Goal: Navigation & Orientation: Find specific page/section

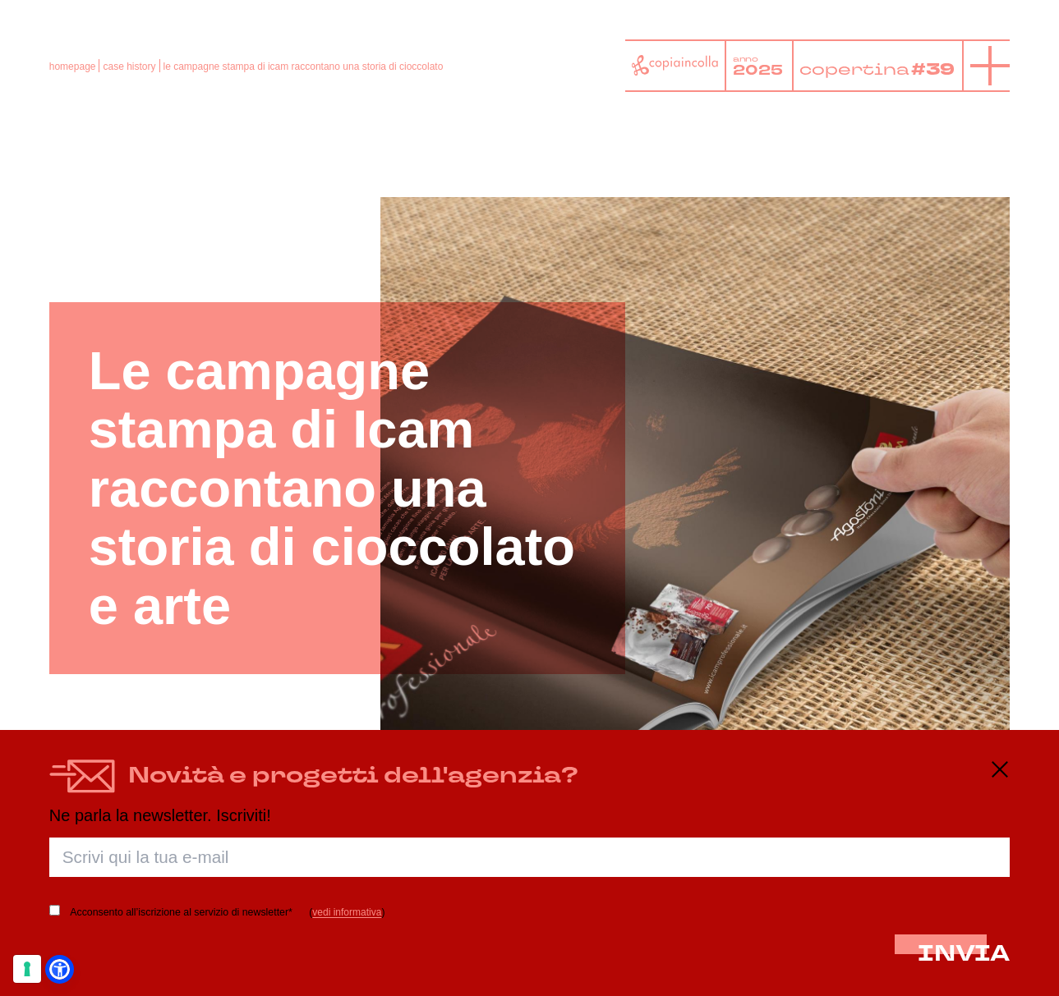
click at [977, 67] on icon at bounding box center [989, 65] width 39 height 39
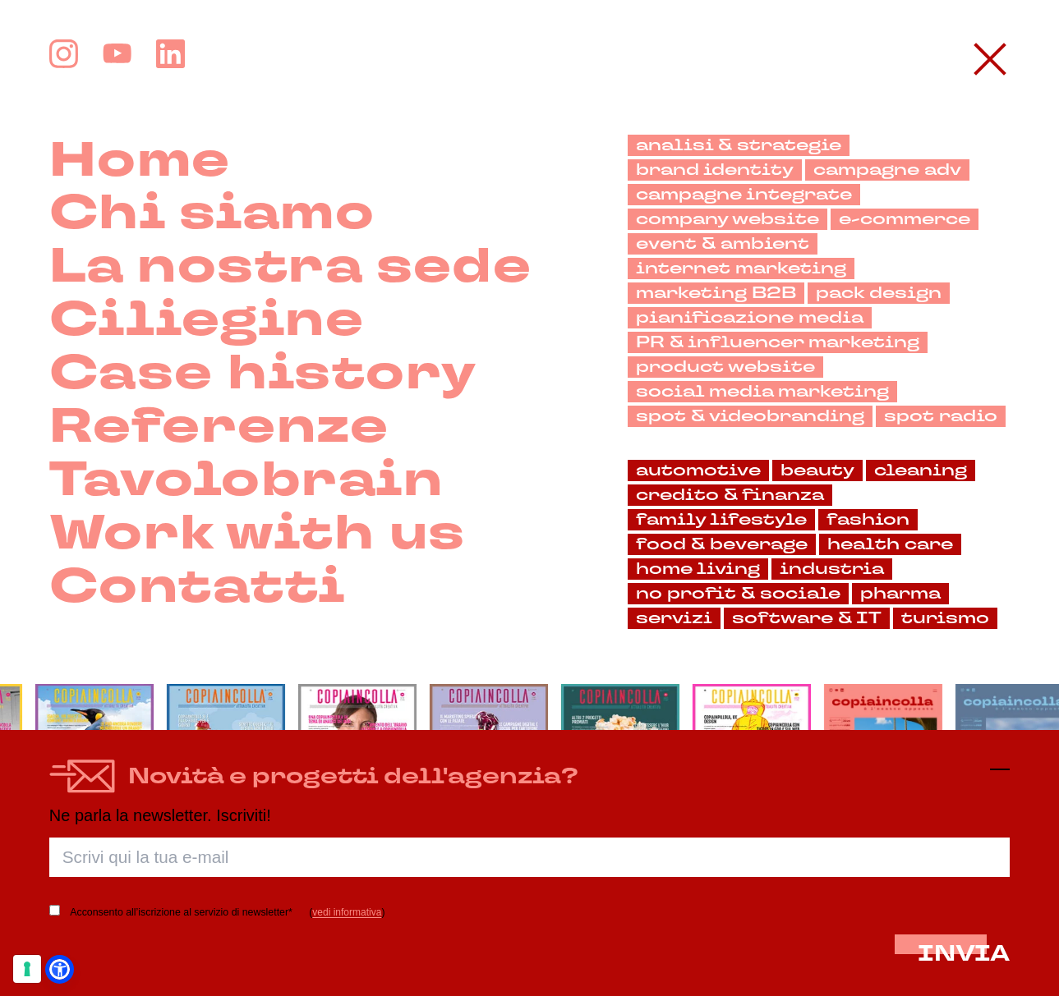
click at [1004, 769] on icon at bounding box center [1000, 770] width 20 height 20
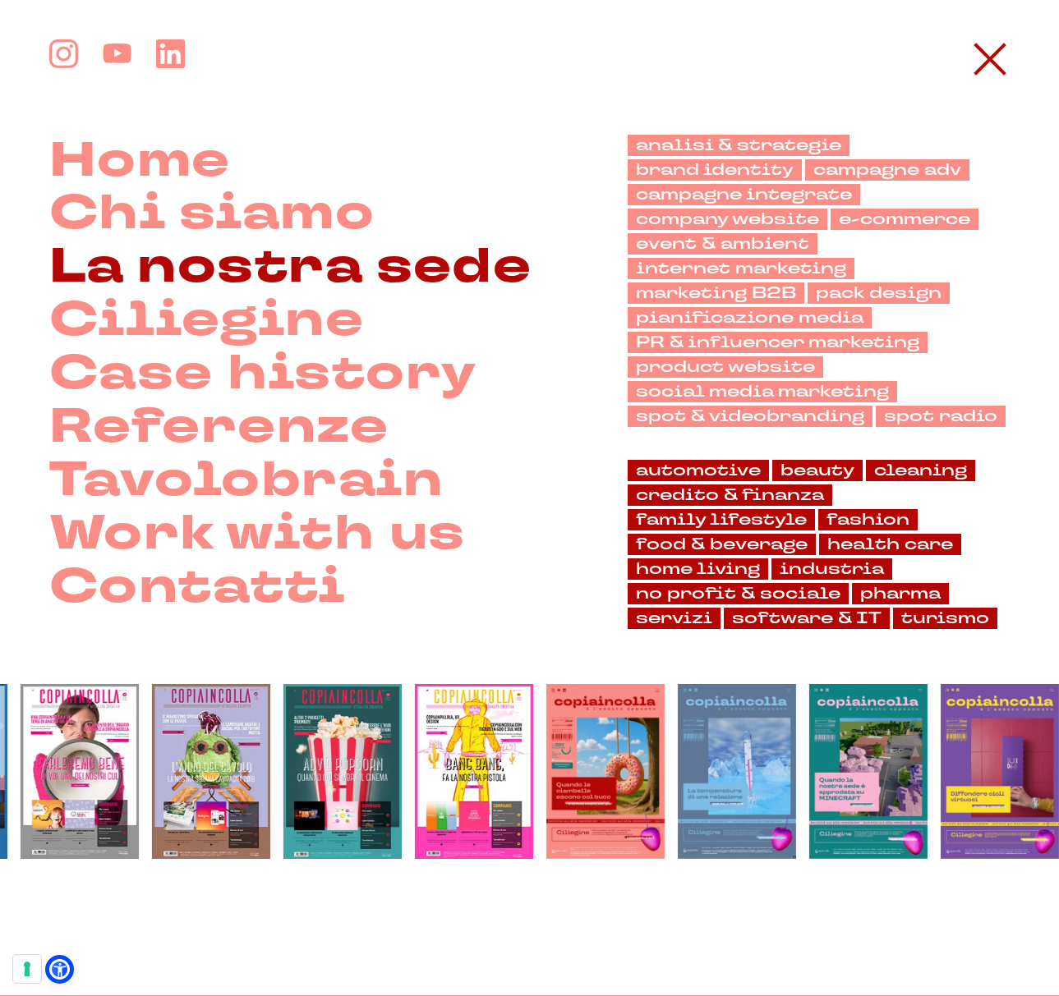
click at [186, 279] on link "La nostra sede" at bounding box center [290, 267] width 483 height 53
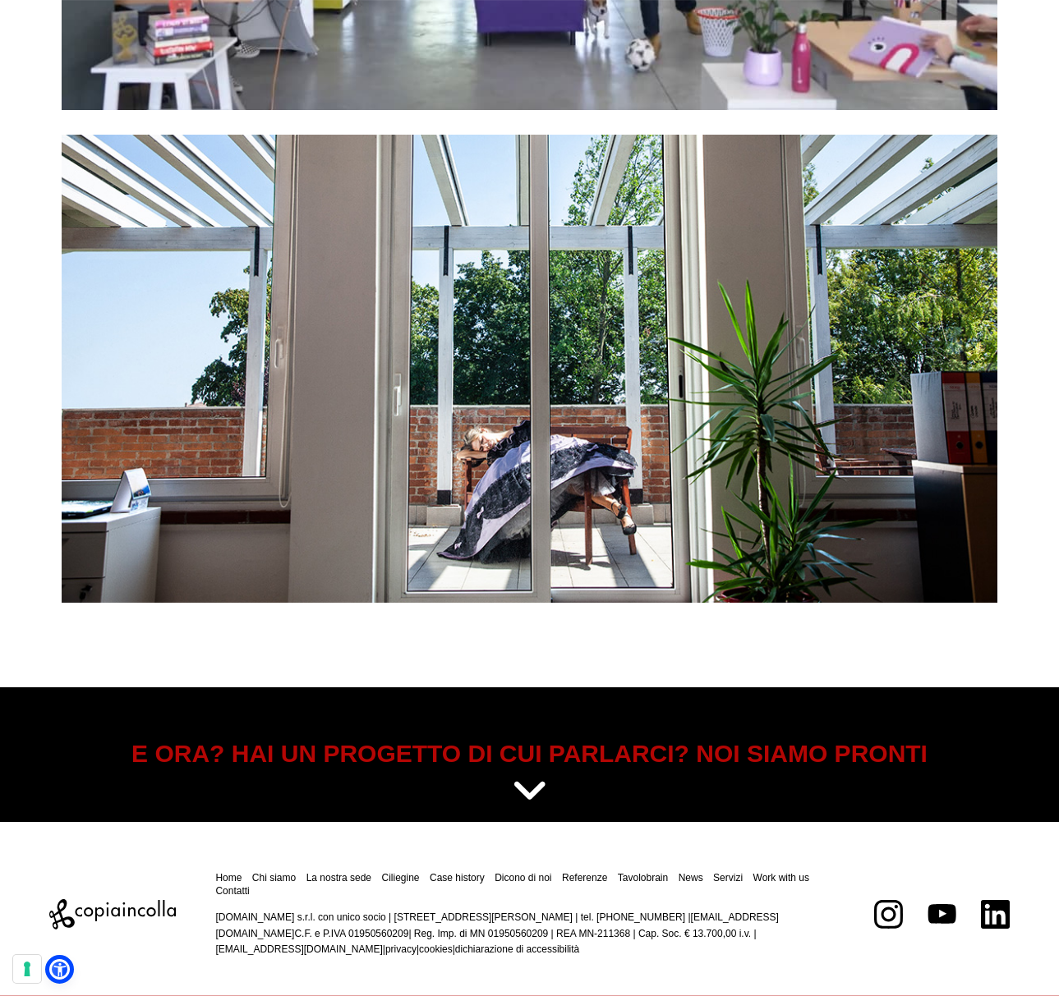
scroll to position [5425, 0]
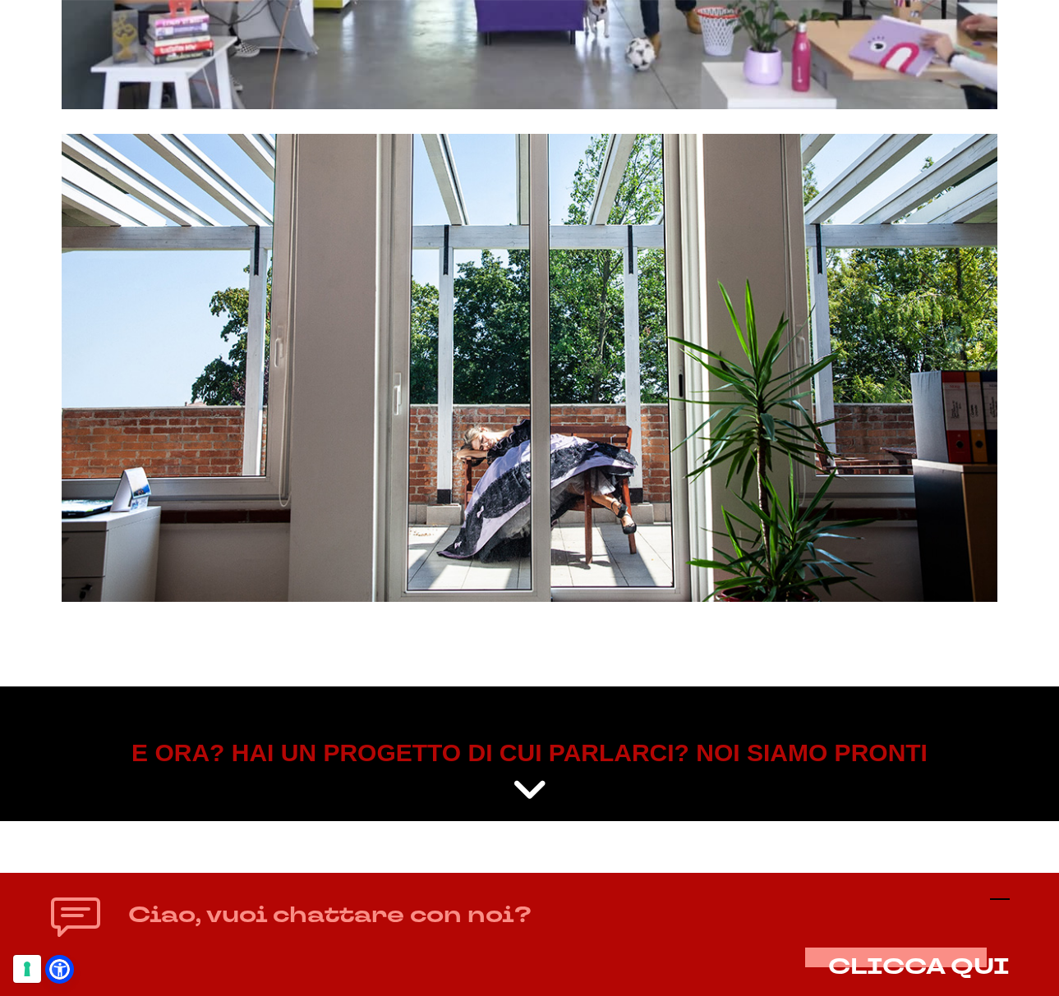
click at [1000, 898] on icon at bounding box center [1000, 900] width 20 height 20
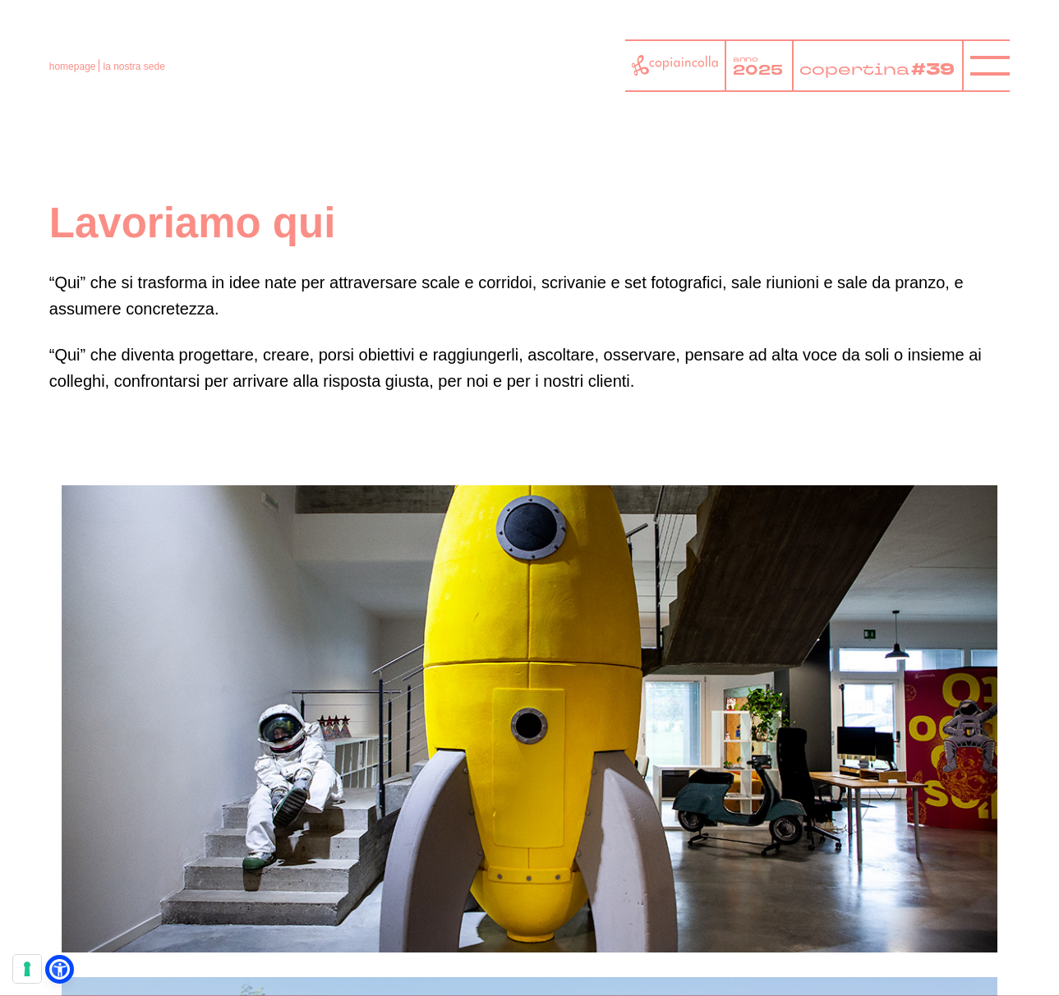
scroll to position [0, 0]
click at [669, 62] on icon at bounding box center [675, 65] width 86 height 21
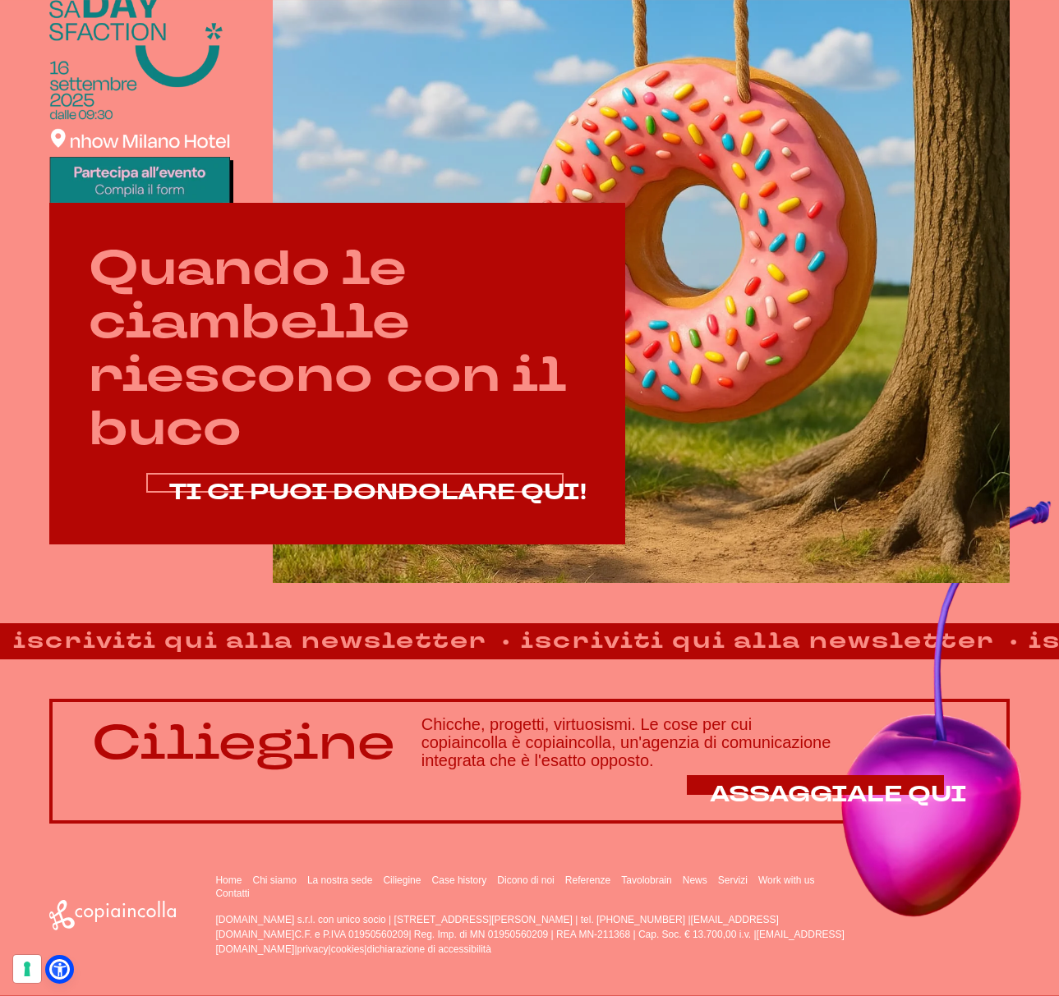
scroll to position [534, 0]
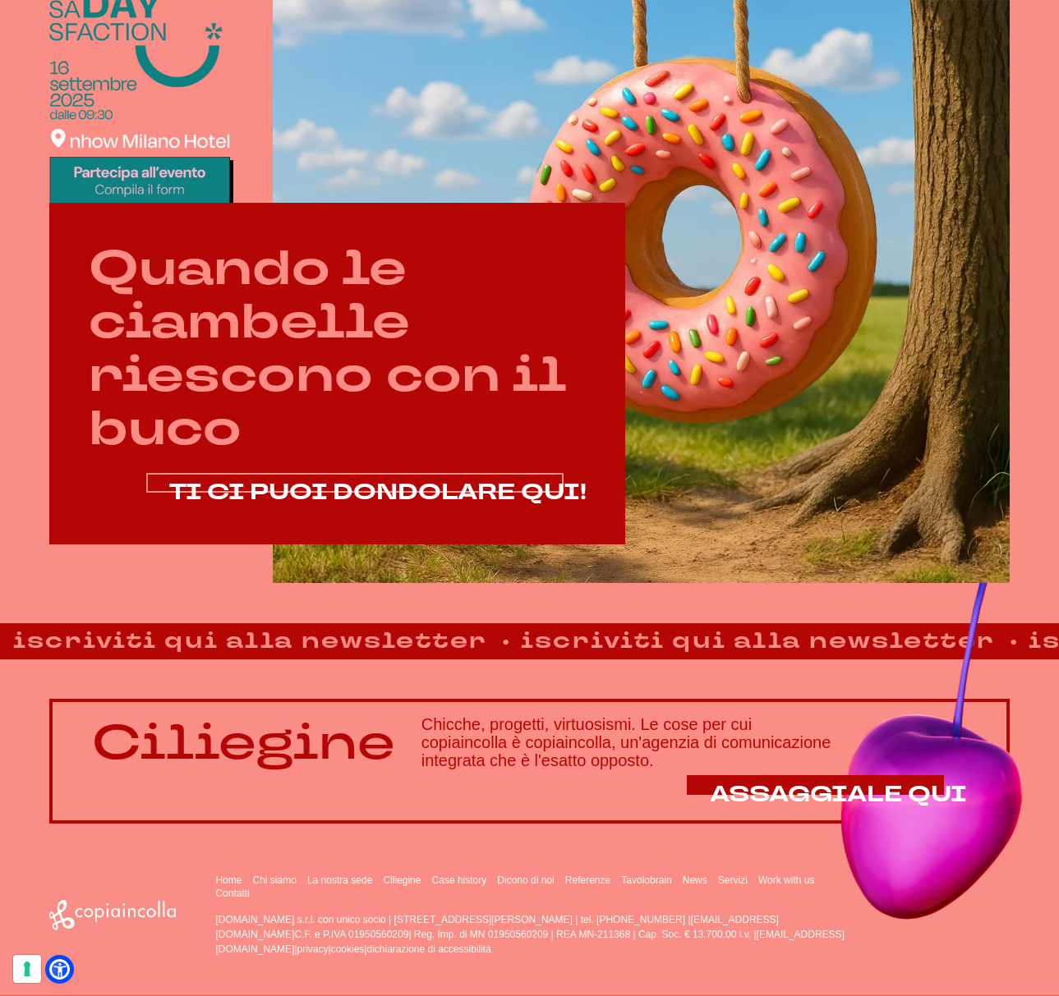
click at [388, 501] on span "TI CI PUOI DONDOLARE QUI!" at bounding box center [377, 492] width 417 height 30
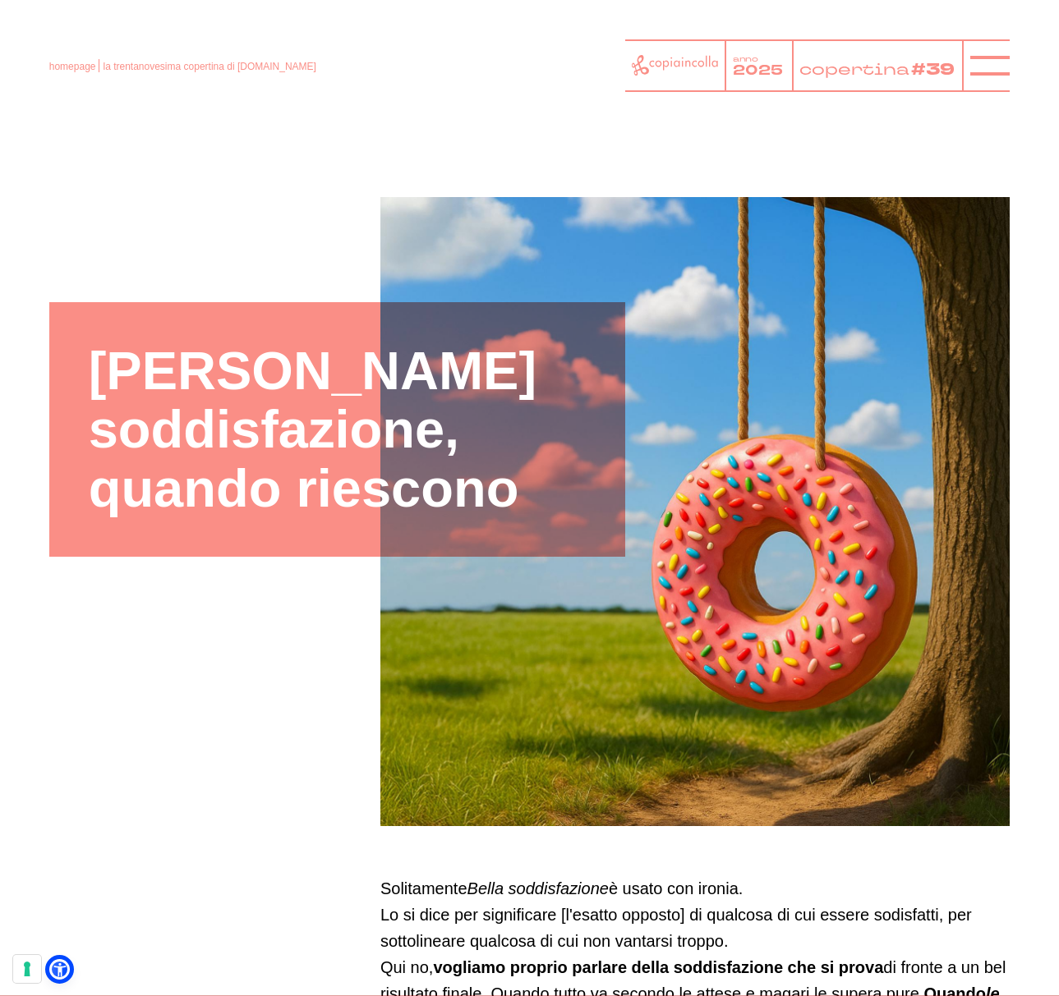
click at [668, 63] on icon at bounding box center [675, 65] width 86 height 21
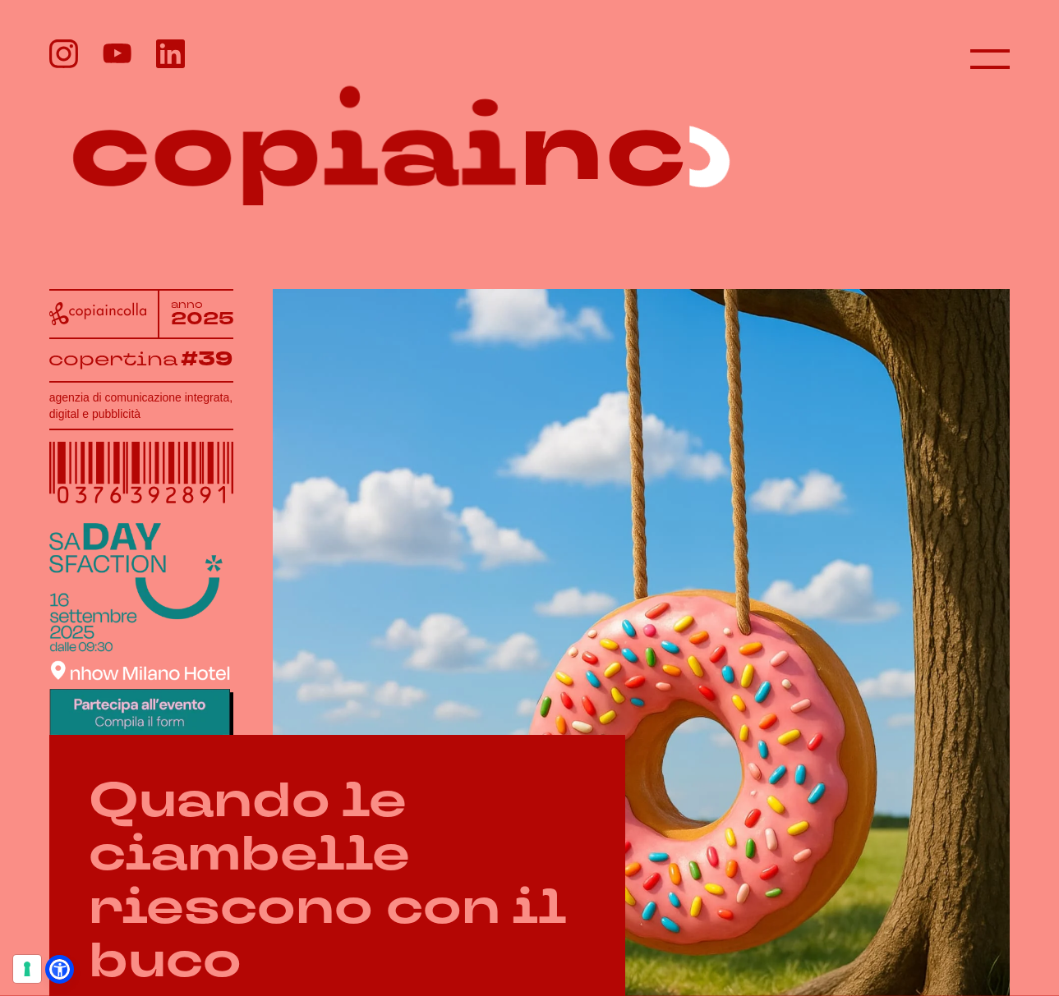
click at [79, 569] on img at bounding box center [141, 631] width 184 height 217
